Goal: Information Seeking & Learning: Learn about a topic

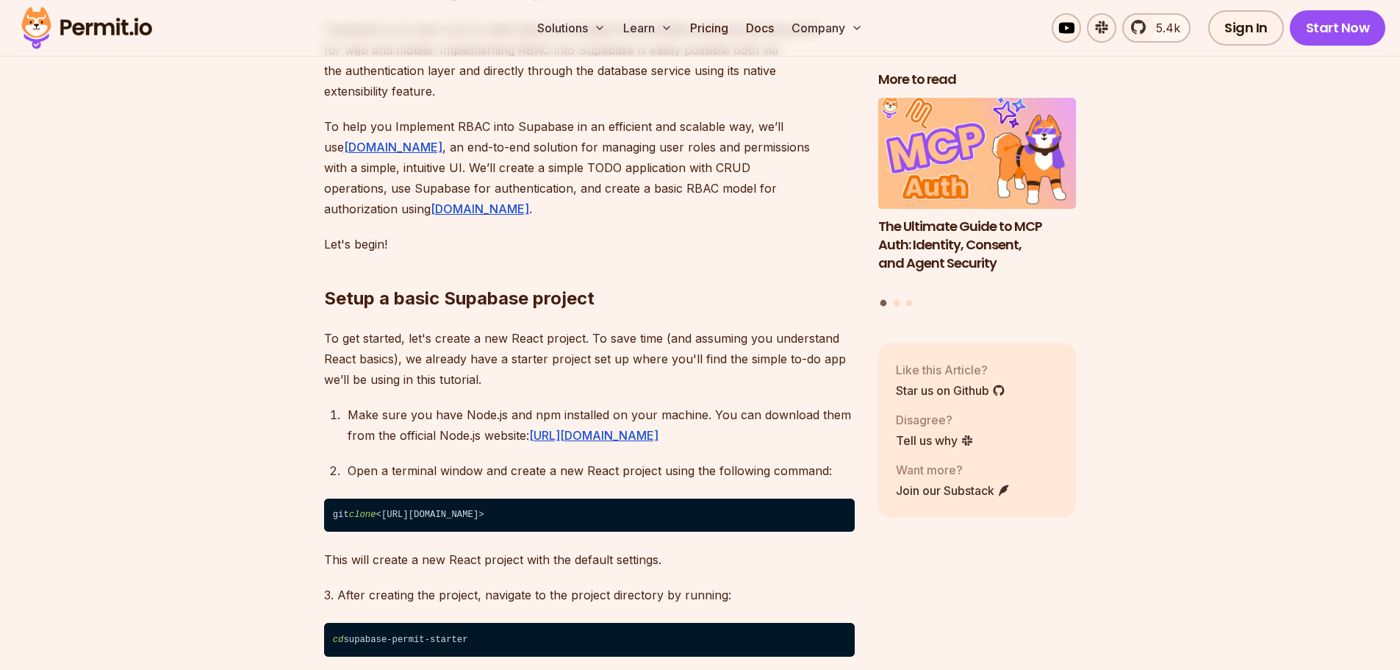
scroll to position [1029, 0]
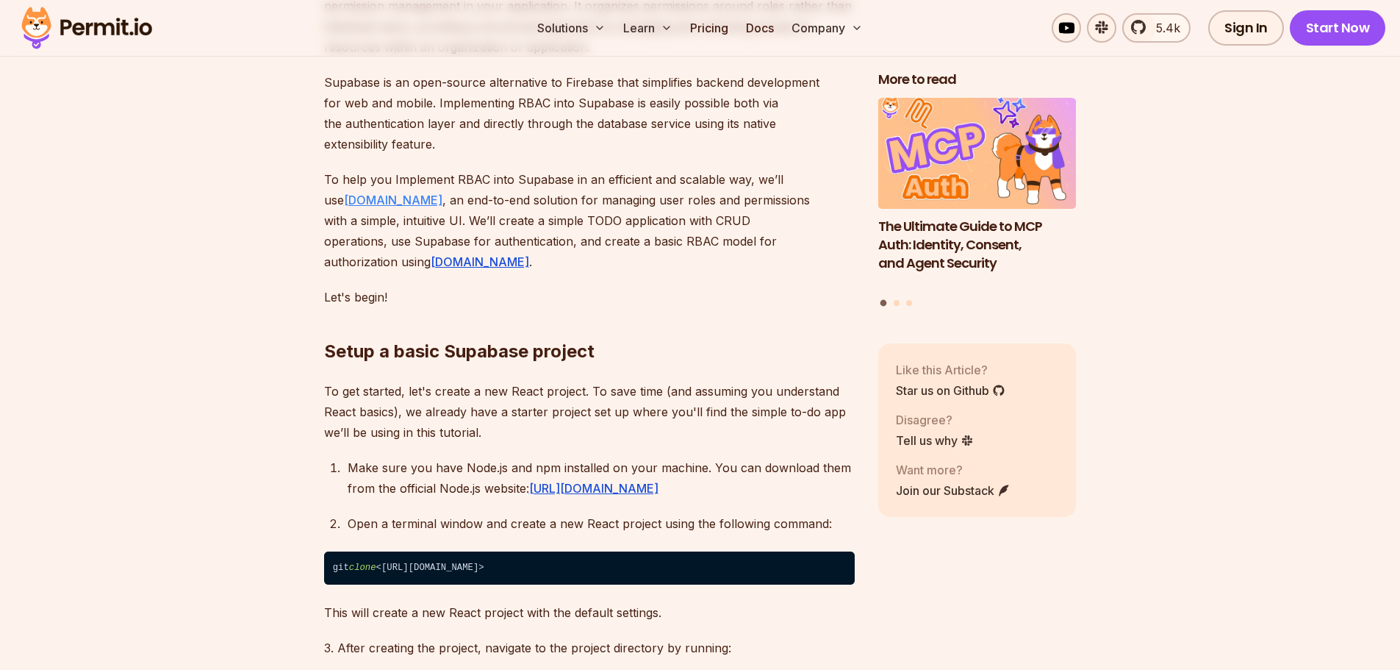
click at [368, 202] on link "[DOMAIN_NAME]" at bounding box center [393, 200] width 98 height 15
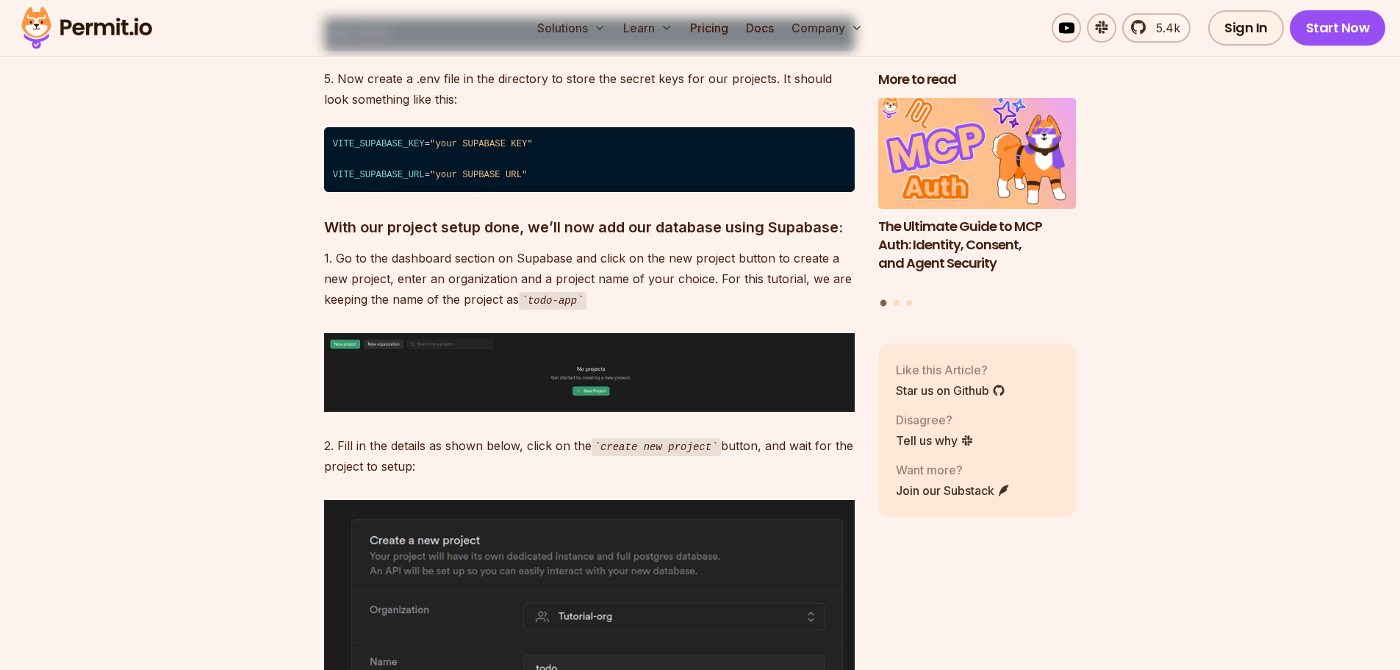
scroll to position [1764, 0]
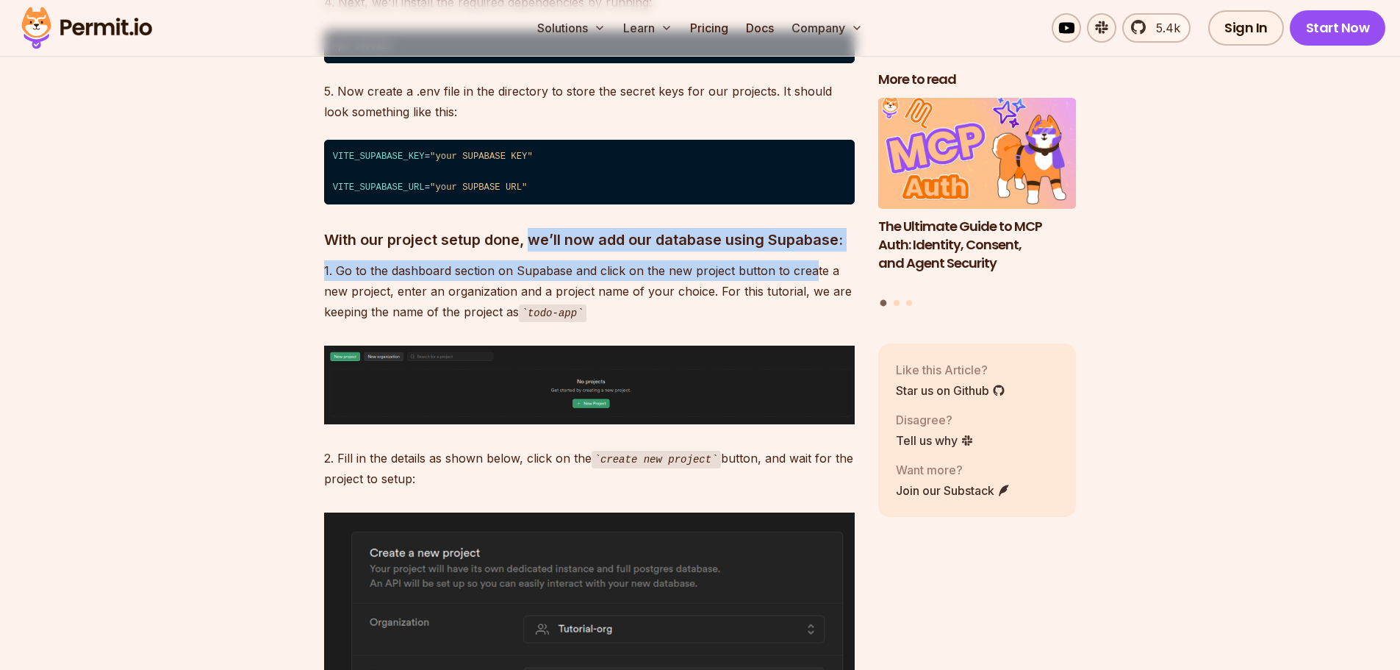
drag, startPoint x: 531, startPoint y: 225, endPoint x: 762, endPoint y: 243, distance: 231.5
click at [561, 260] on p "1. Go to the dashboard section on Supabase and click on the new project button …" at bounding box center [589, 291] width 531 height 62
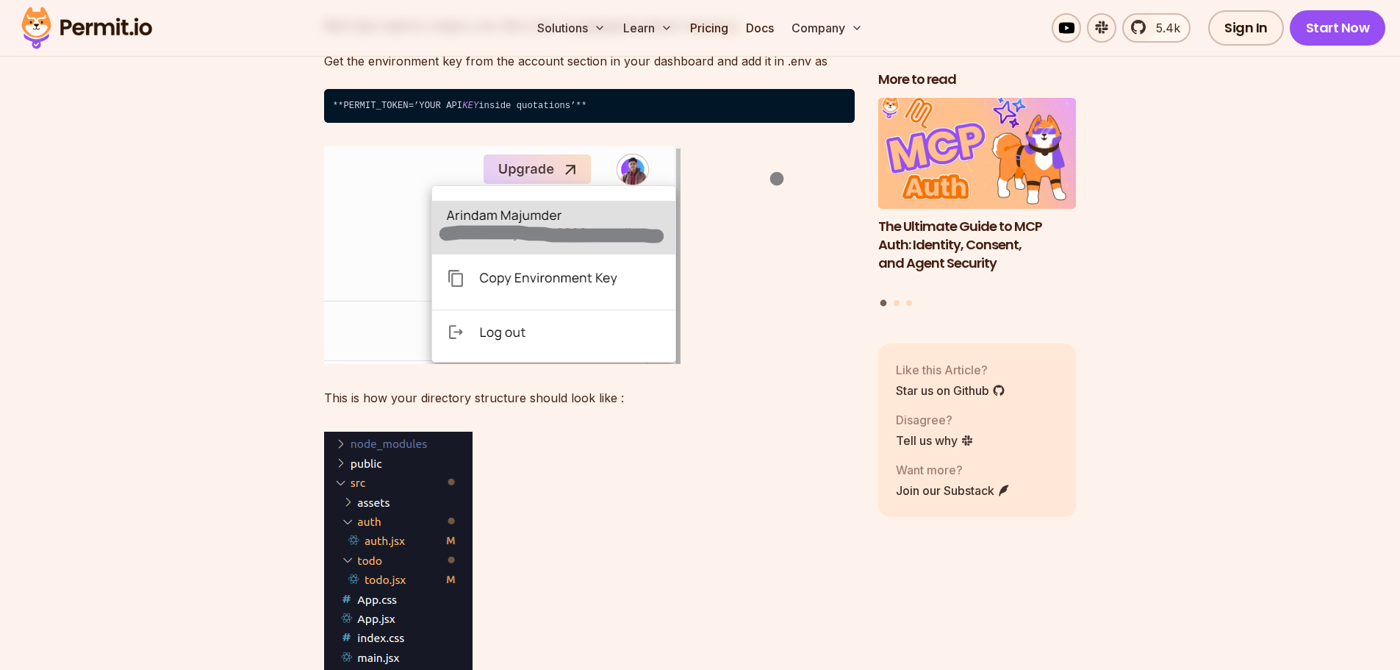
scroll to position [13155, 0]
drag, startPoint x: 476, startPoint y: 242, endPoint x: 589, endPoint y: 238, distance: 112.5
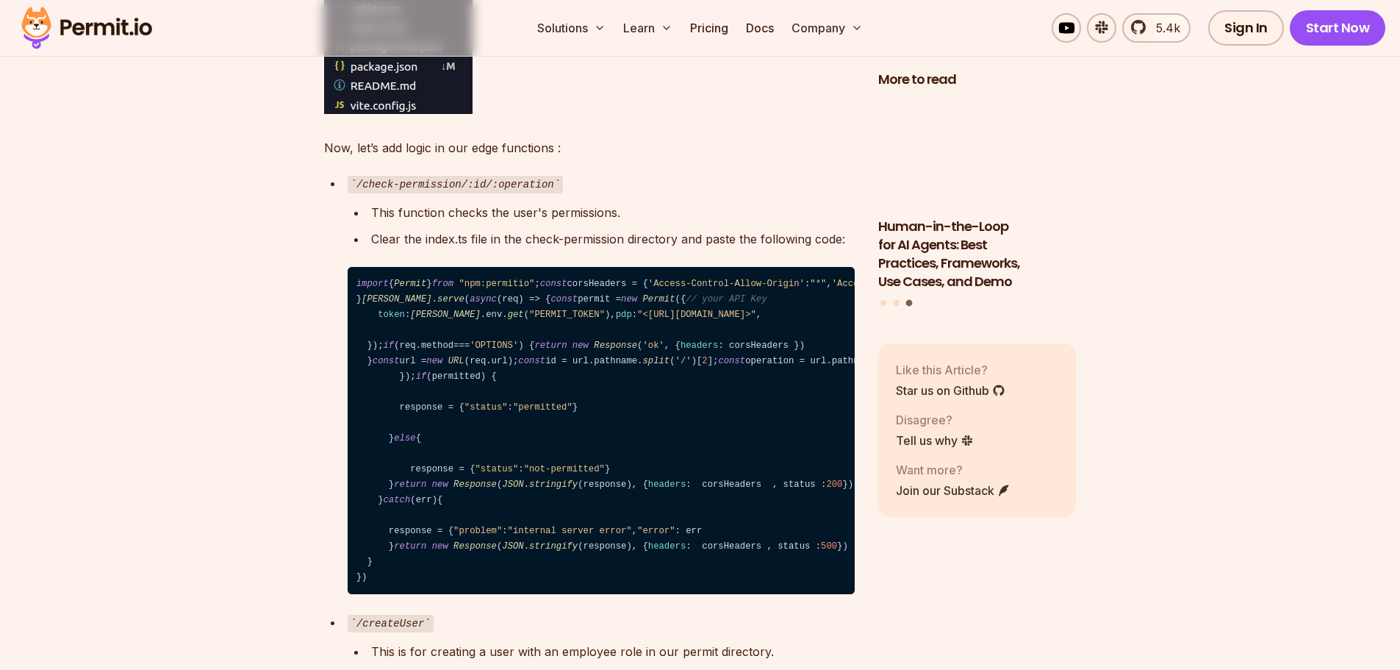
scroll to position [14037, 0]
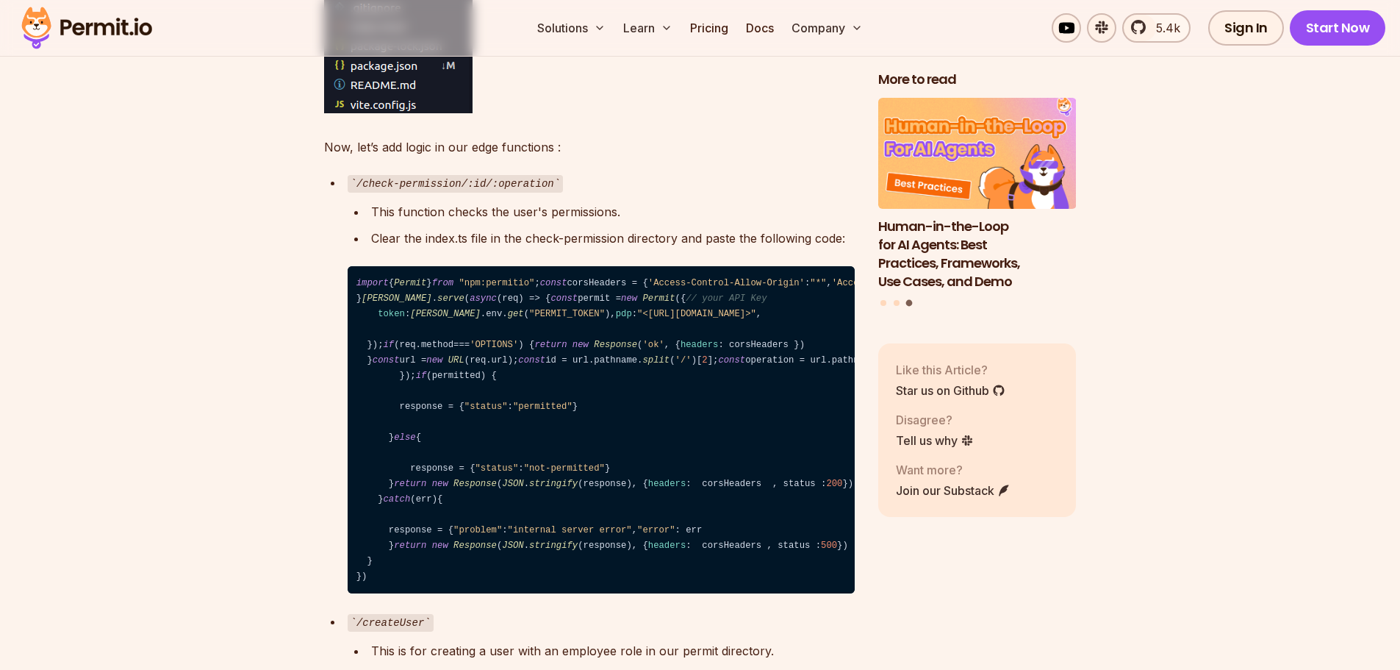
drag, startPoint x: 333, startPoint y: 249, endPoint x: 650, endPoint y: 250, distance: 317.5
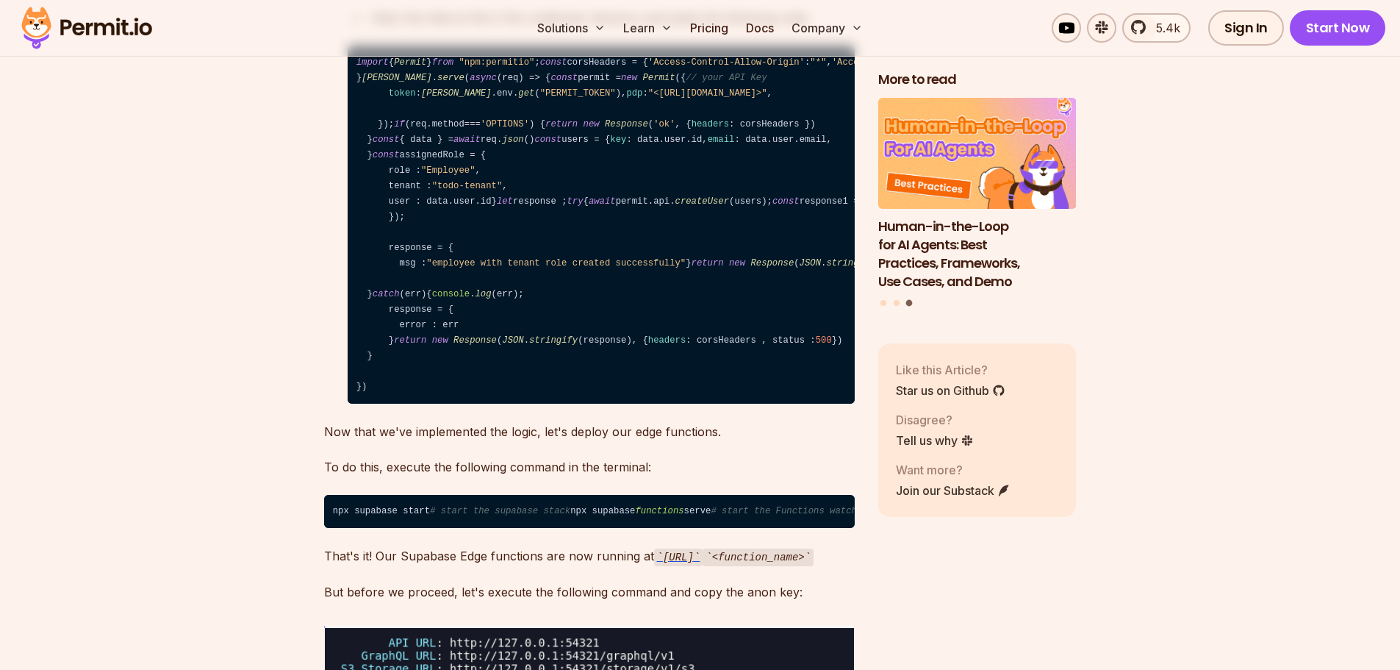
scroll to position [14699, 0]
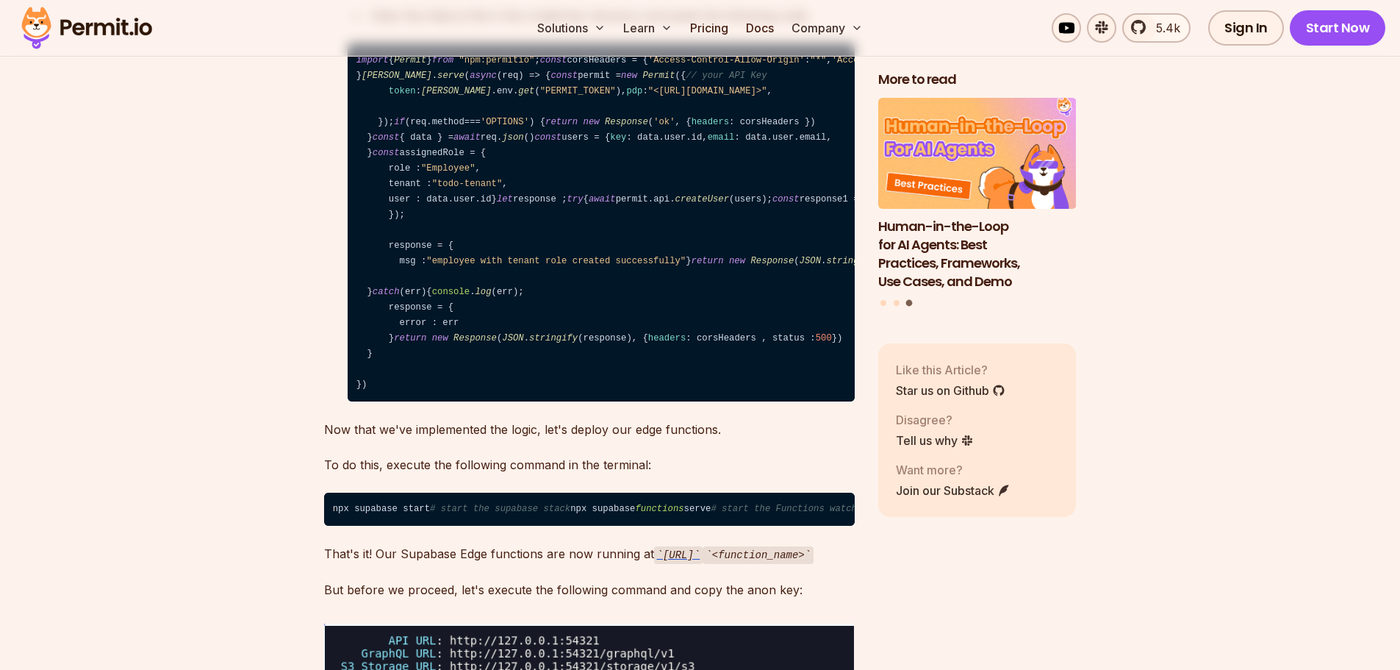
drag, startPoint x: 312, startPoint y: 218, endPoint x: 544, endPoint y: 223, distance: 231.6
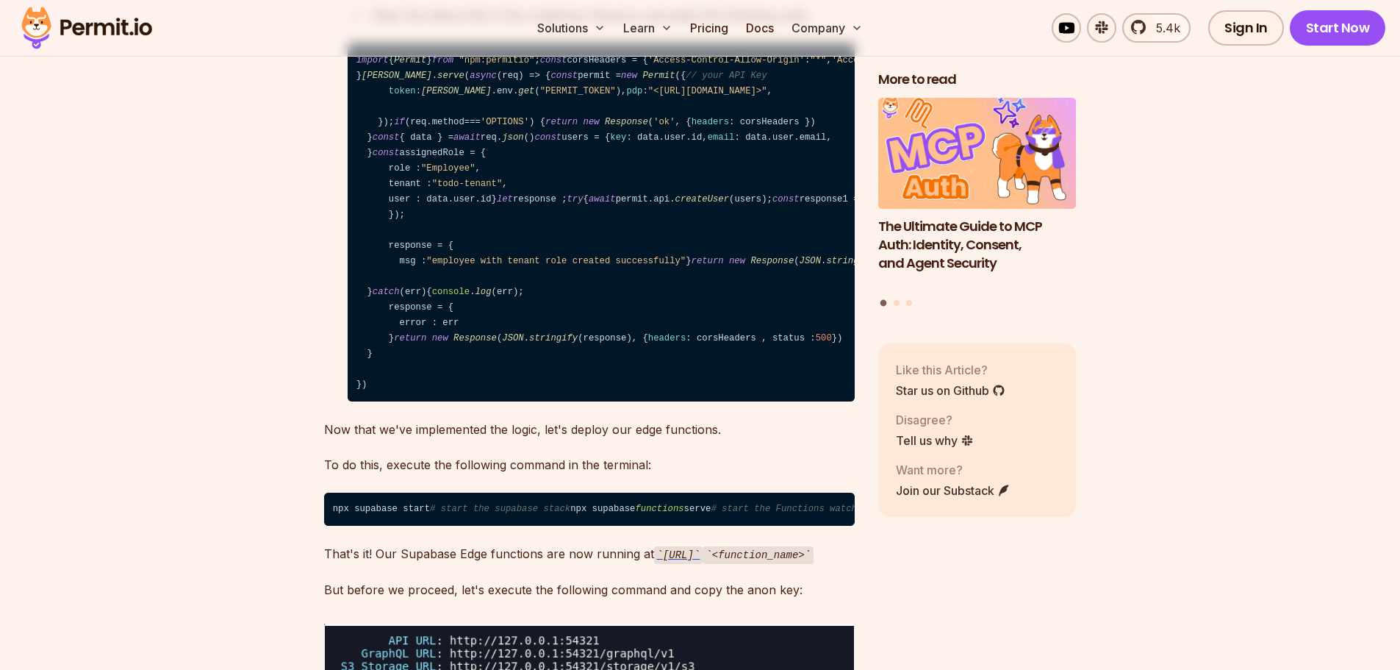
drag, startPoint x: 373, startPoint y: 277, endPoint x: 613, endPoint y: 275, distance: 239.6
drag, startPoint x: 379, startPoint y: 306, endPoint x: 855, endPoint y: 301, distance: 475.5
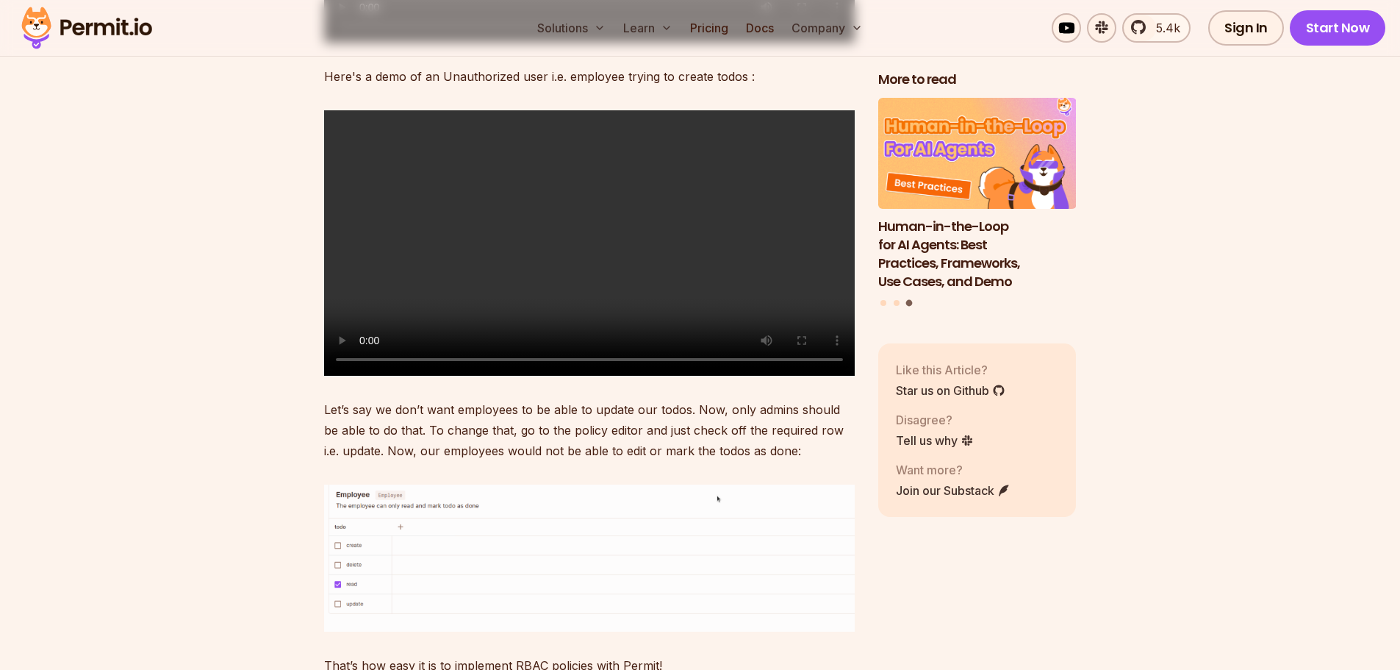
scroll to position [18594, 0]
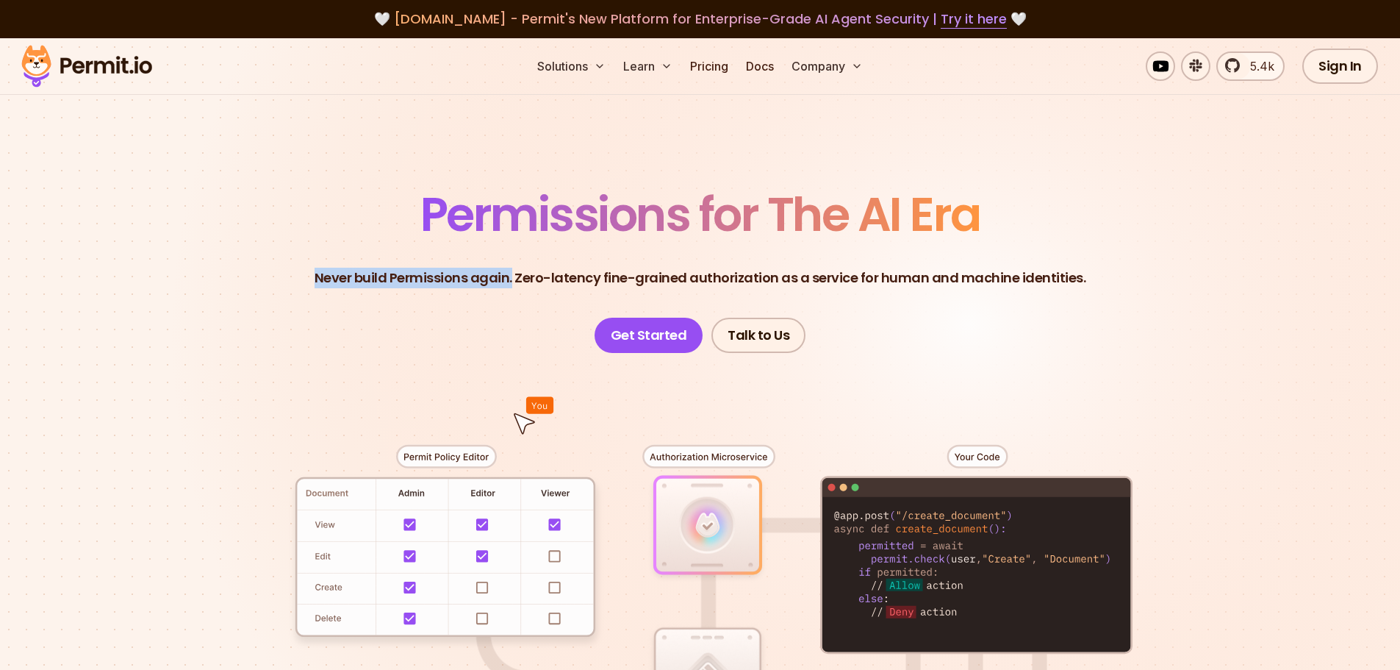
drag, startPoint x: 314, startPoint y: 283, endPoint x: 519, endPoint y: 293, distance: 205.3
click at [519, 293] on header "Permissions for The AI Era Never build Permissions again. Zero-latency fine-gra…" at bounding box center [700, 272] width 1029 height 162
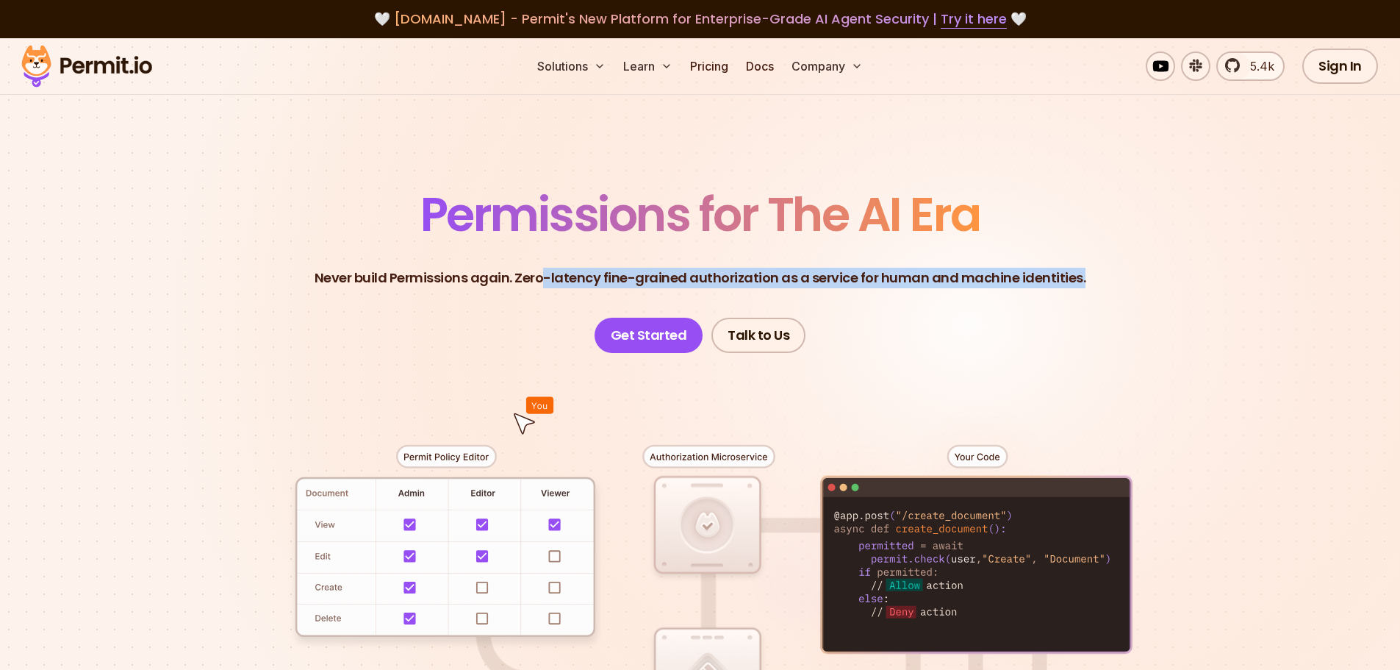
drag, startPoint x: 549, startPoint y: 281, endPoint x: 1088, endPoint y: 279, distance: 538.7
click at [1088, 279] on header "Permissions for The AI Era Never build Permissions again. Zero-latency fine-gra…" at bounding box center [700, 272] width 1029 height 162
click at [881, 304] on header "Permissions for The AI Era Never build Permissions again. Zero-latency fine-gra…" at bounding box center [700, 272] width 1029 height 162
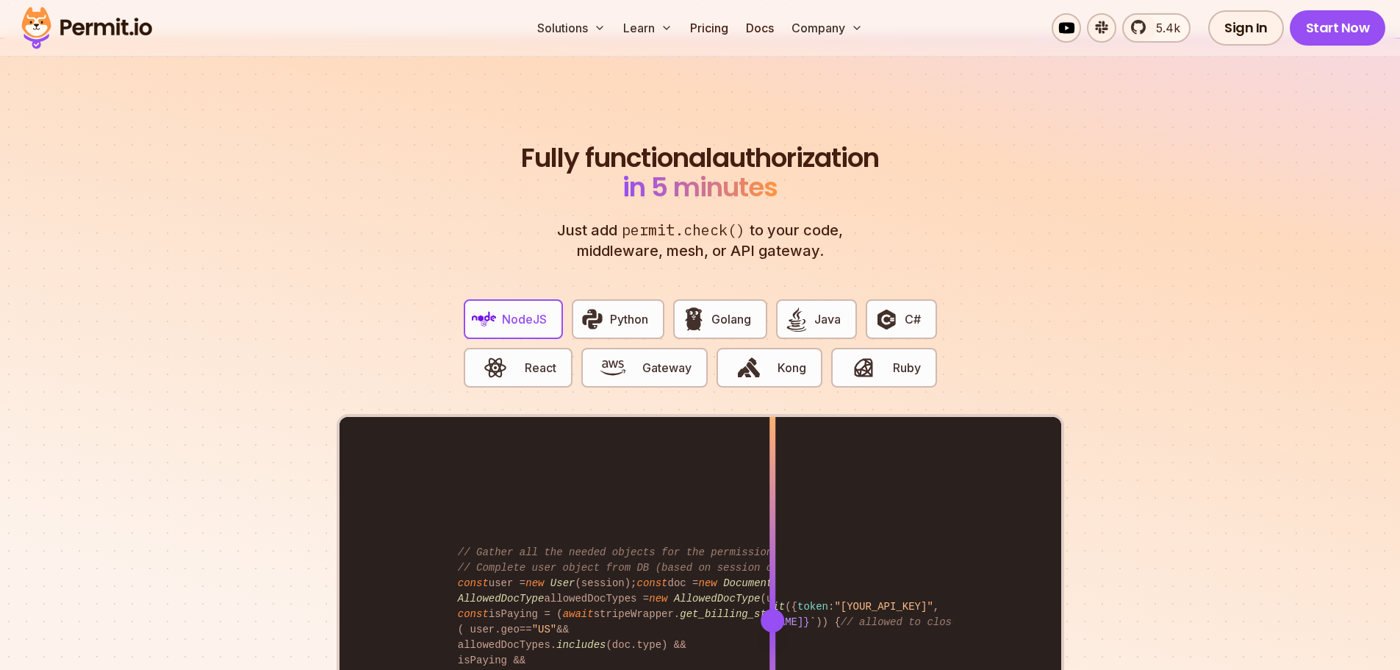
scroll to position [2940, 0]
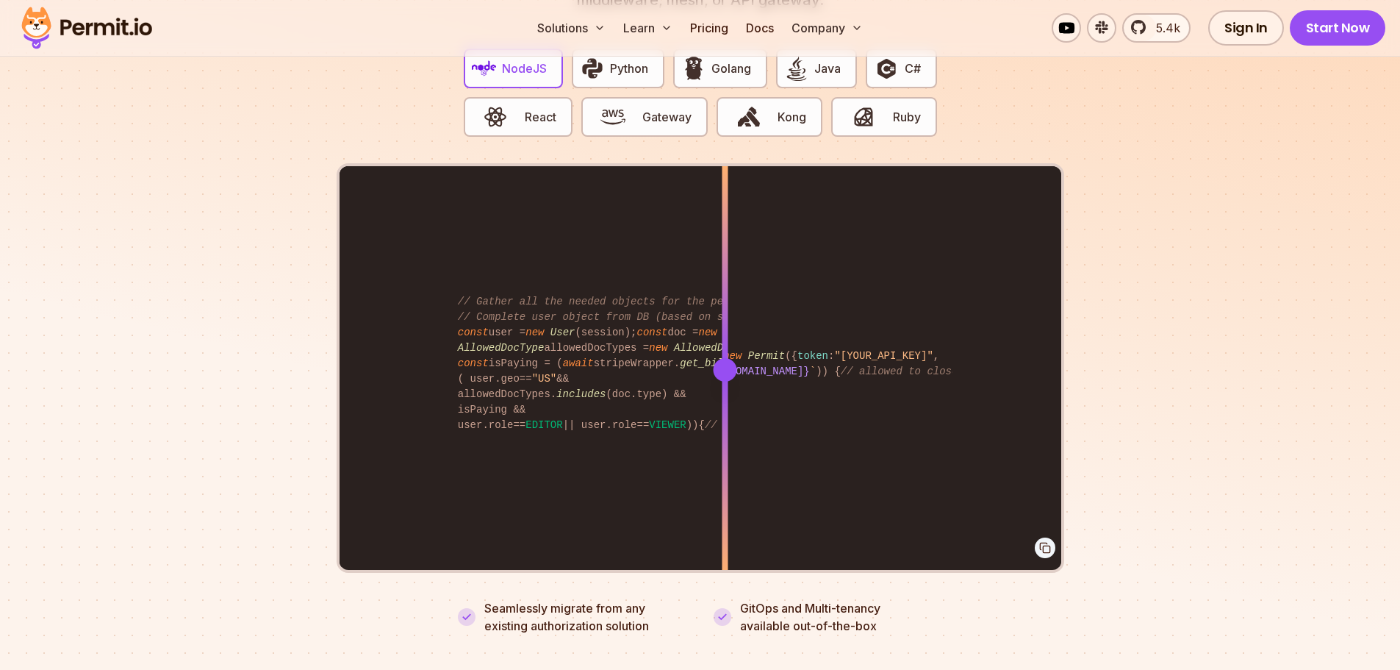
drag, startPoint x: 767, startPoint y: 348, endPoint x: 725, endPoint y: 359, distance: 43.1
click at [725, 359] on div at bounding box center [725, 370] width 24 height 24
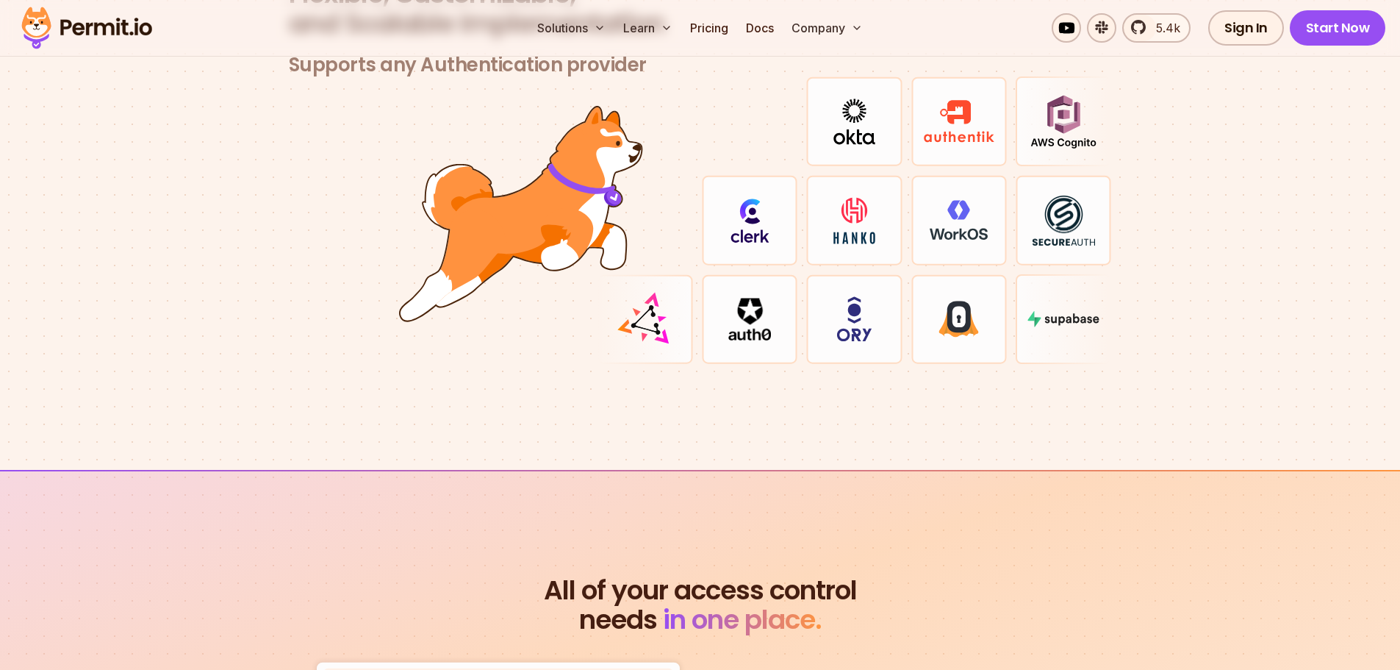
scroll to position [4263, 0]
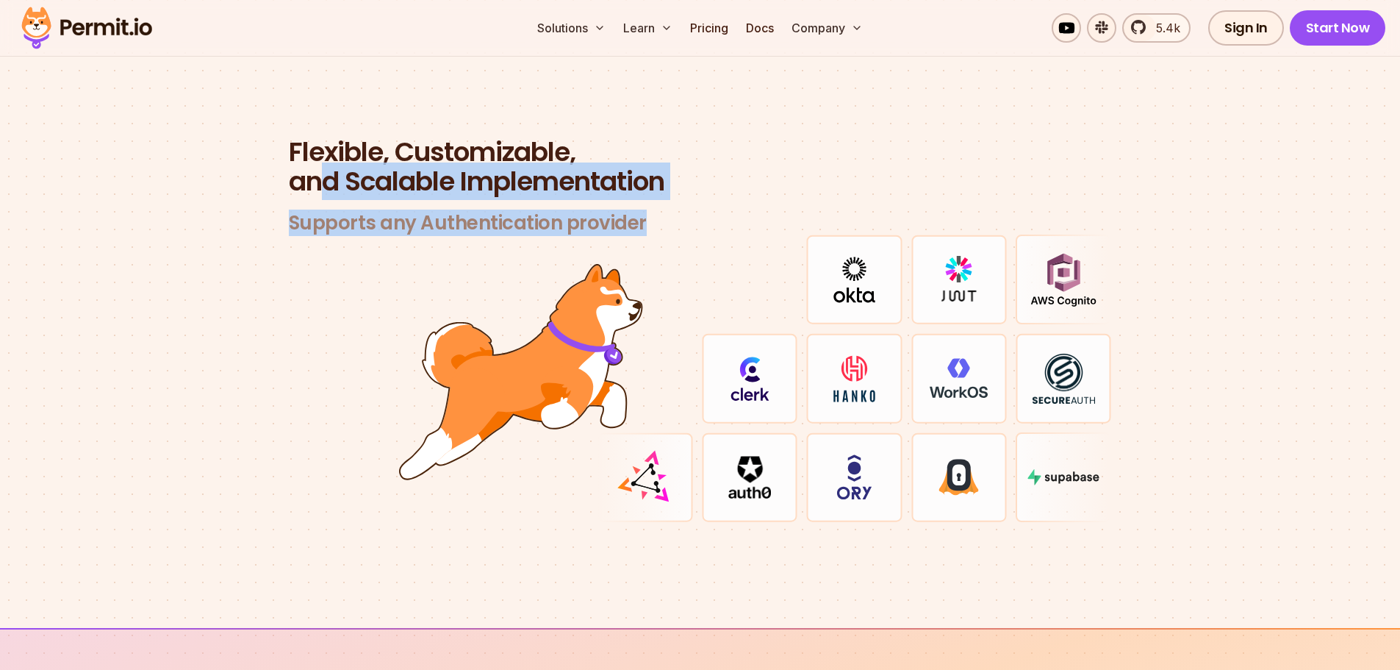
drag, startPoint x: 315, startPoint y: 168, endPoint x: 750, endPoint y: 205, distance: 437.4
click at [750, 205] on header "Flexible, Customizable, and Scalable Implementation Supports any Authentication…" at bounding box center [700, 186] width 823 height 98
click at [337, 211] on h3 "Supports any Authentication provider" at bounding box center [700, 223] width 823 height 24
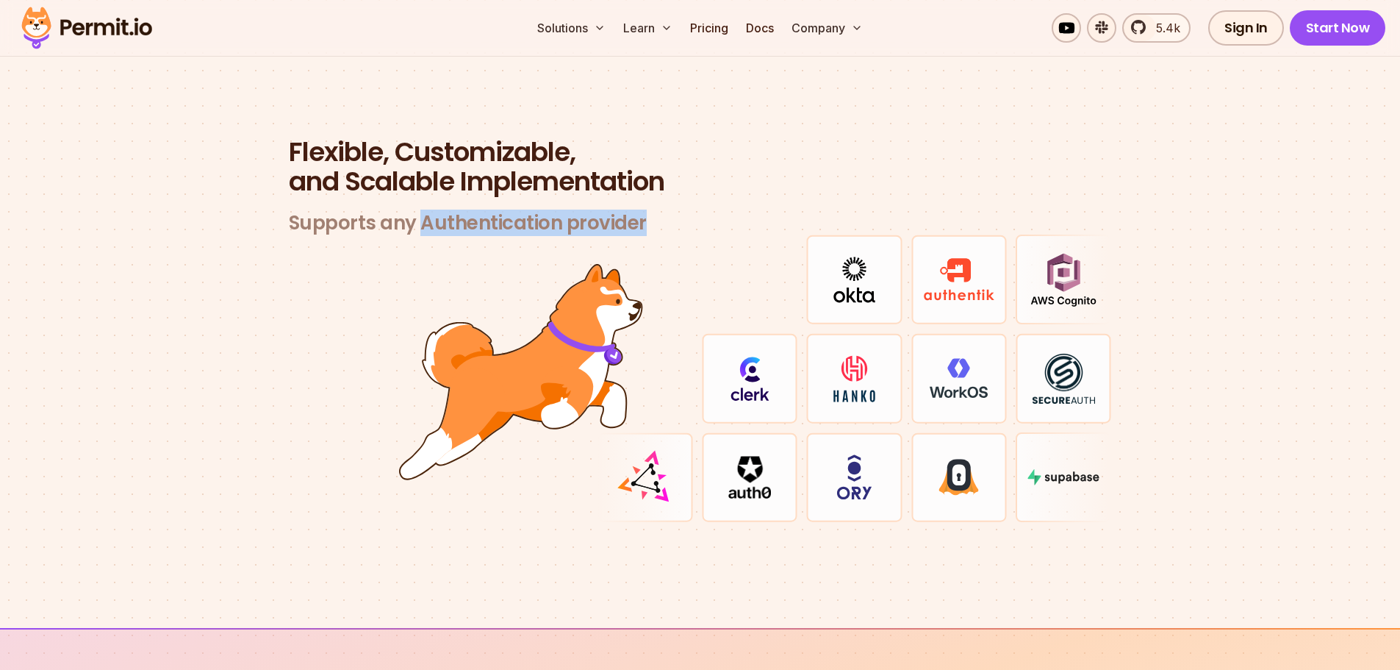
drag, startPoint x: 417, startPoint y: 210, endPoint x: 677, endPoint y: 209, distance: 259.4
click at [677, 211] on h3 "Supports any Authentication provider" at bounding box center [700, 223] width 823 height 24
click at [1060, 445] on div at bounding box center [1064, 477] width 96 height 90
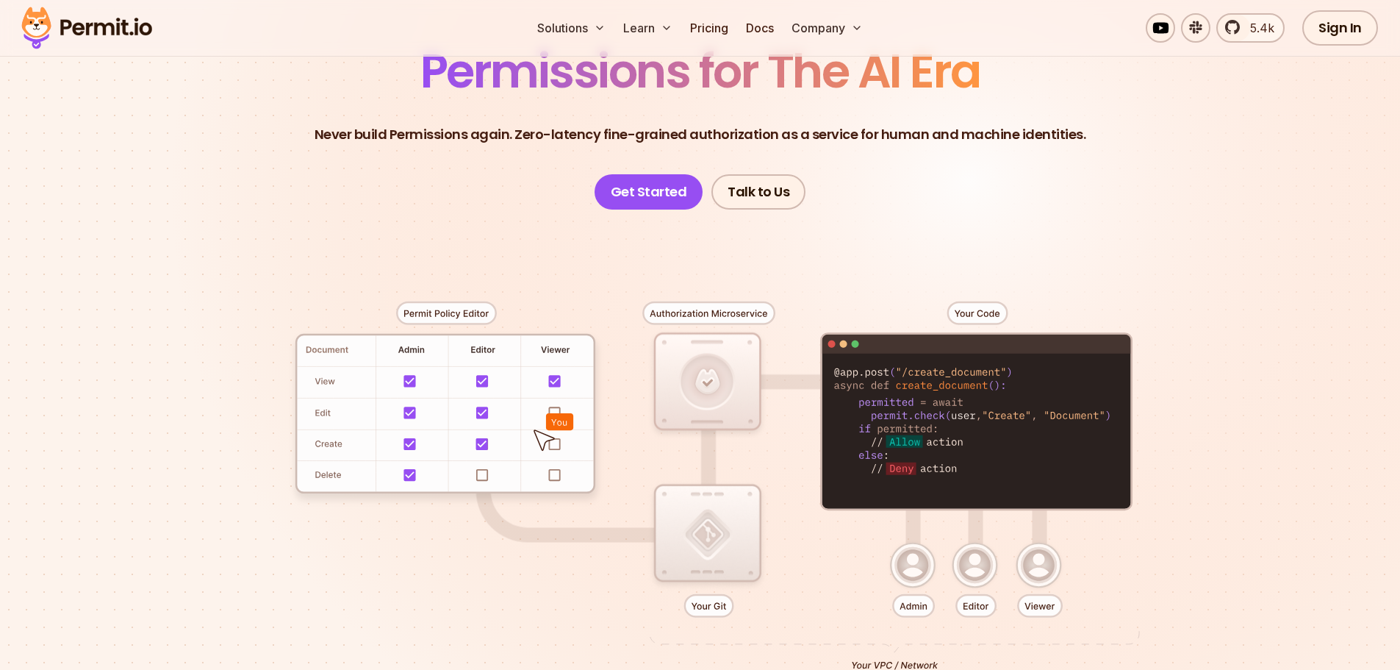
scroll to position [0, 0]
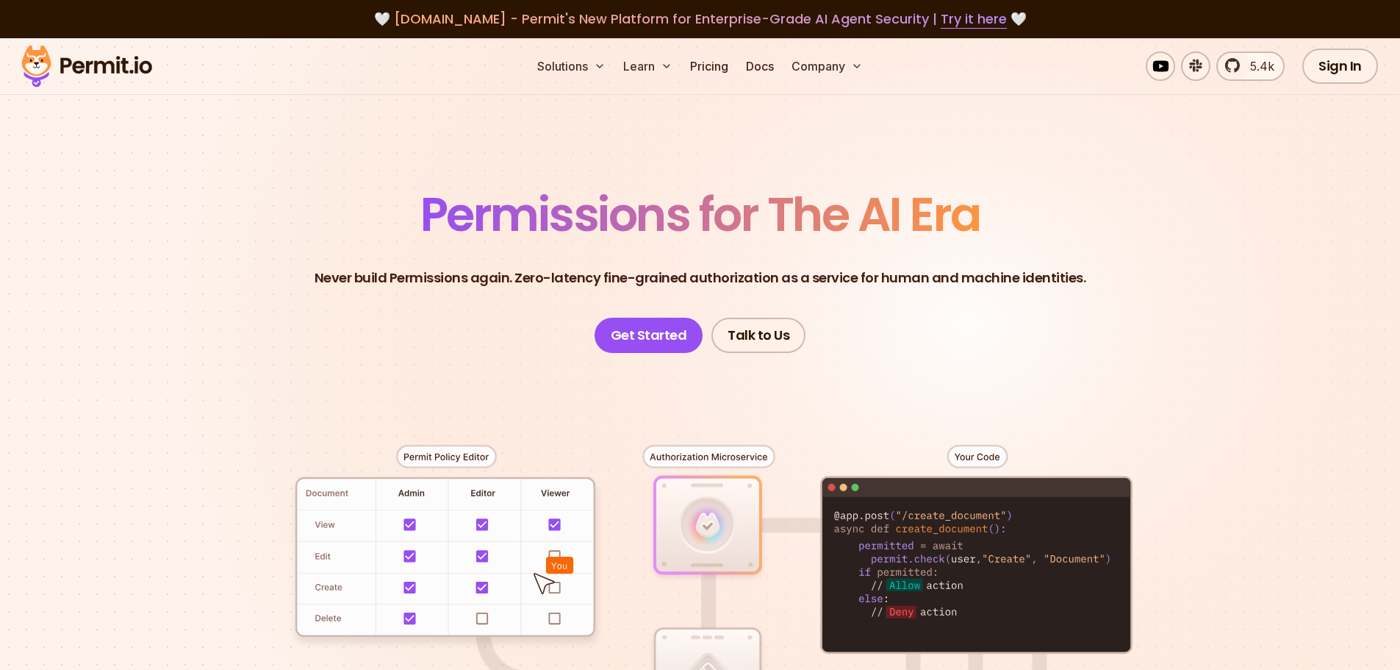
click at [119, 59] on img at bounding box center [87, 66] width 144 height 50
